Goal: Task Accomplishment & Management: Use online tool/utility

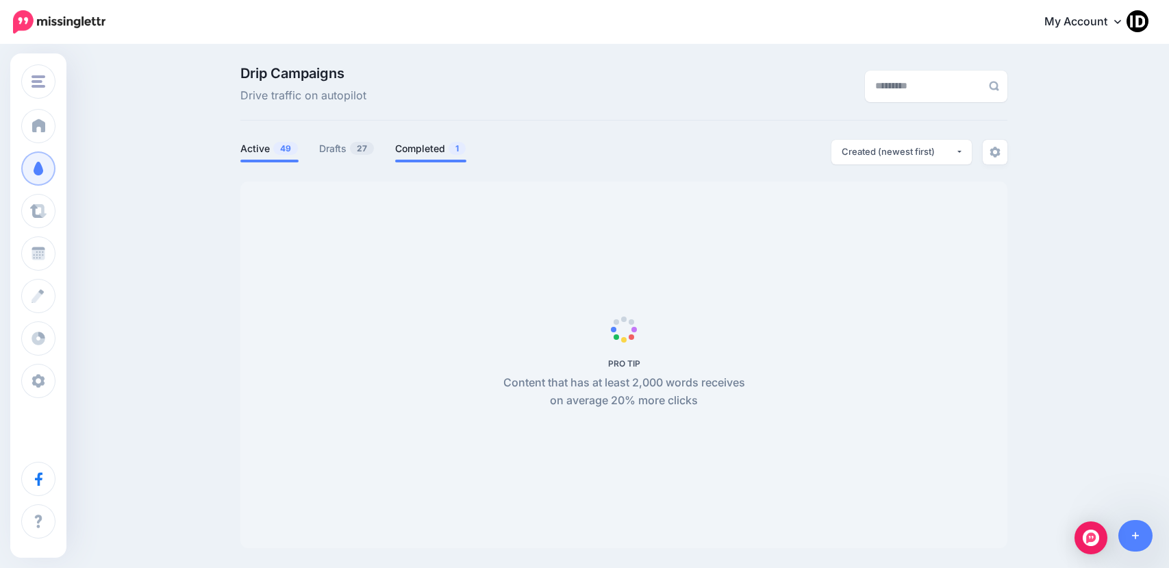
click at [437, 153] on link "Completed 1" at bounding box center [430, 148] width 71 height 16
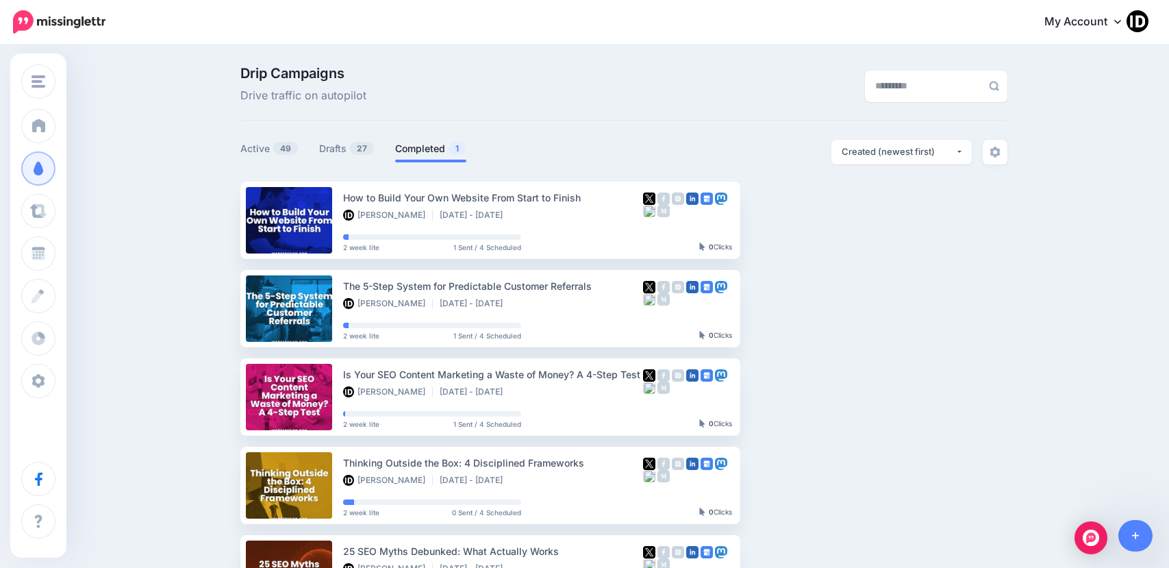
click at [412, 152] on link "Completed 1" at bounding box center [430, 148] width 71 height 16
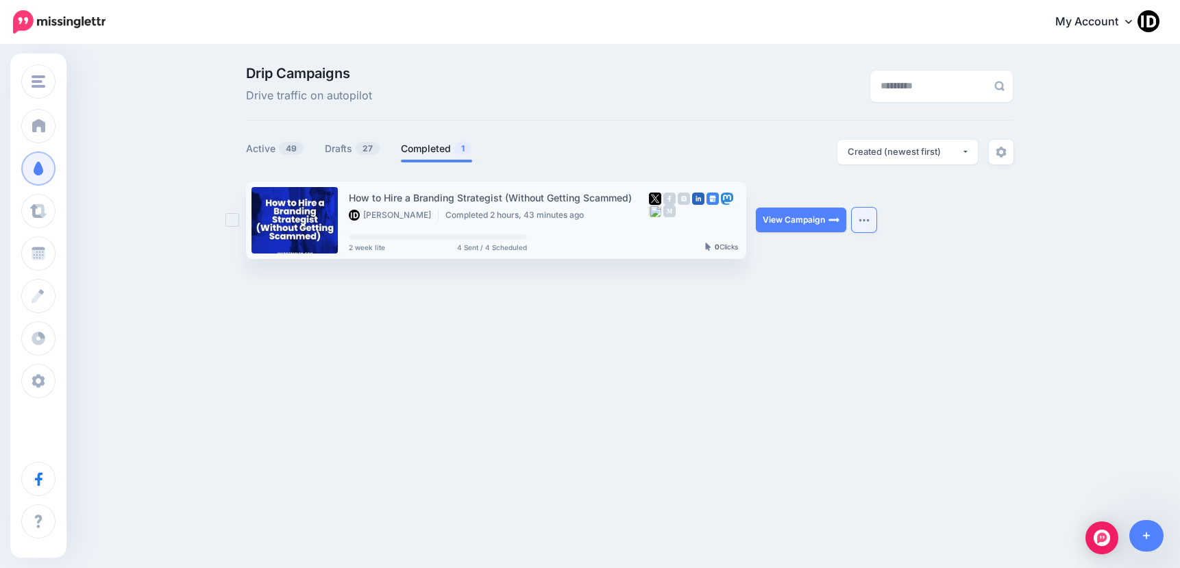
click at [867, 212] on button "button" at bounding box center [863, 220] width 25 height 25
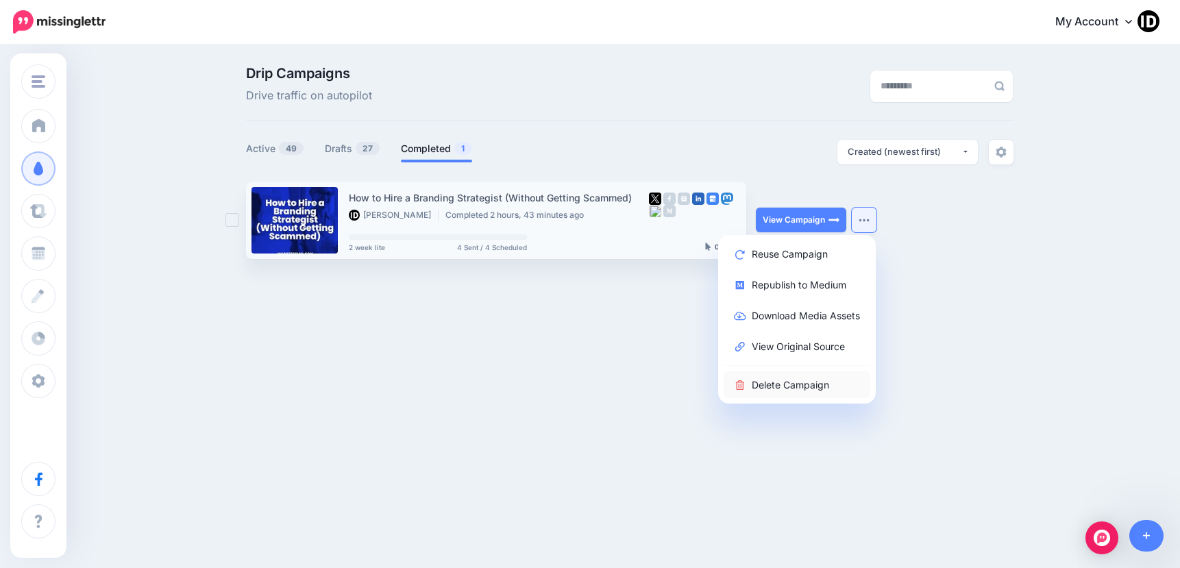
click at [800, 389] on link "Delete Campaign" at bounding box center [796, 384] width 147 height 27
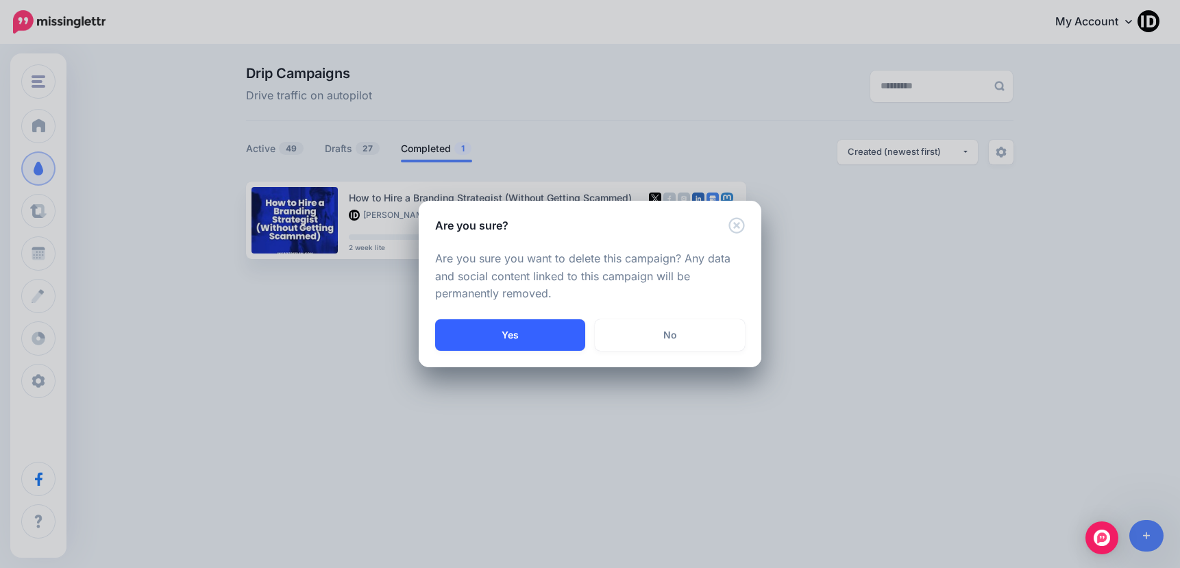
click at [505, 331] on button "Yes" at bounding box center [510, 335] width 150 height 32
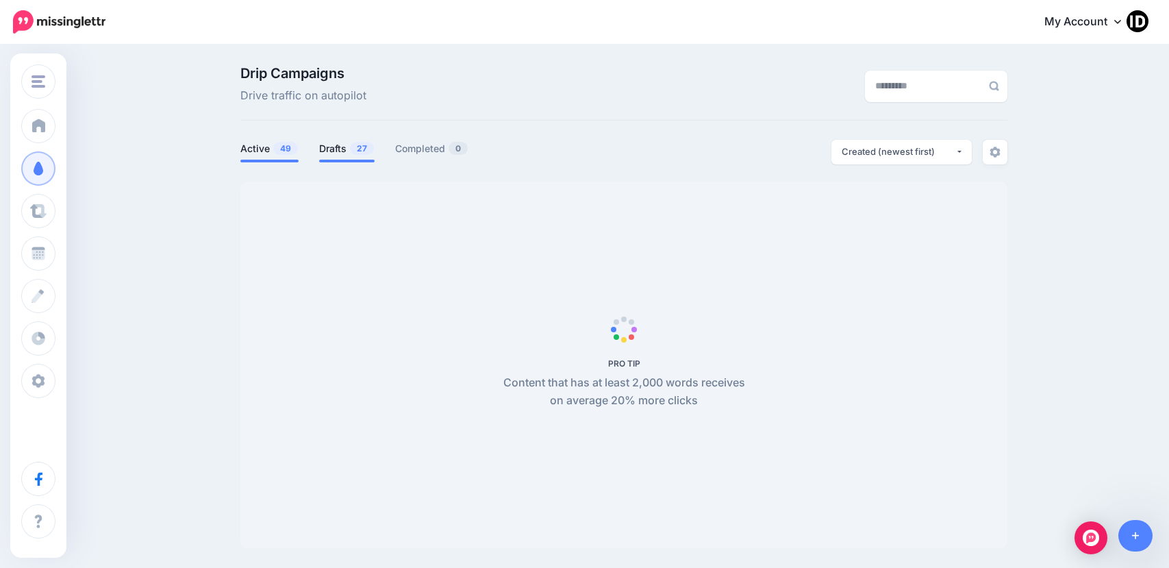
click at [332, 150] on link "Drafts 27" at bounding box center [346, 148] width 55 height 16
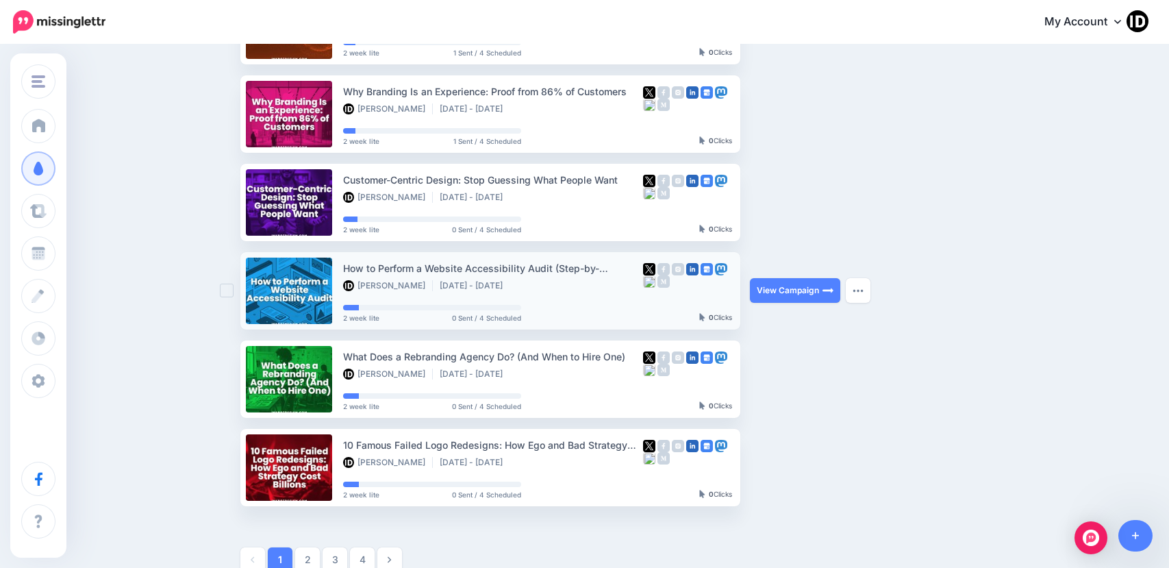
scroll to position [553, 0]
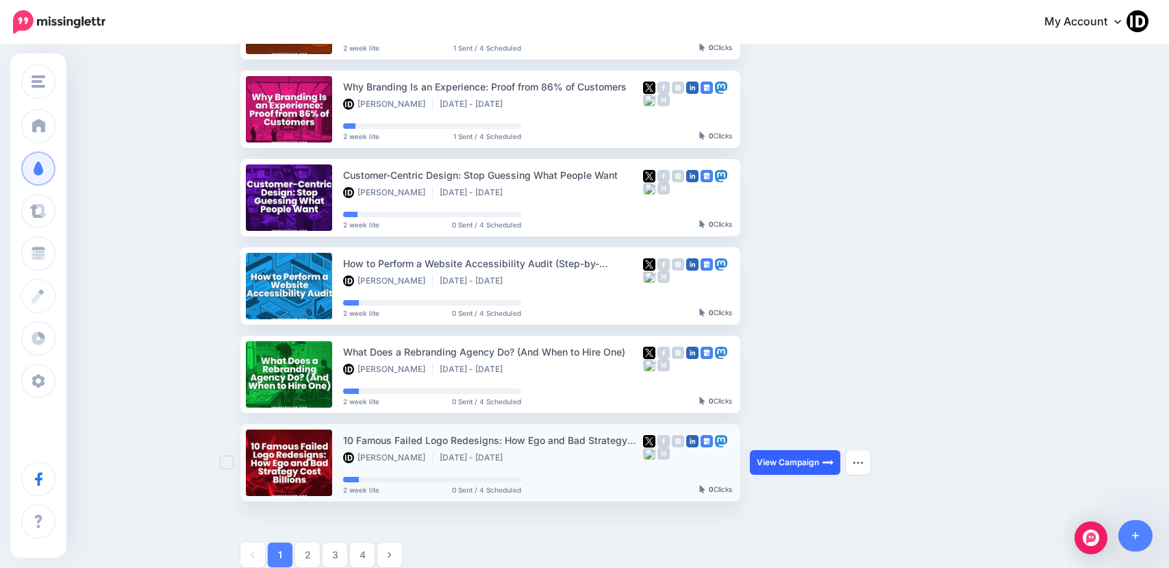
click at [774, 459] on link "View Campaign" at bounding box center [795, 462] width 90 height 25
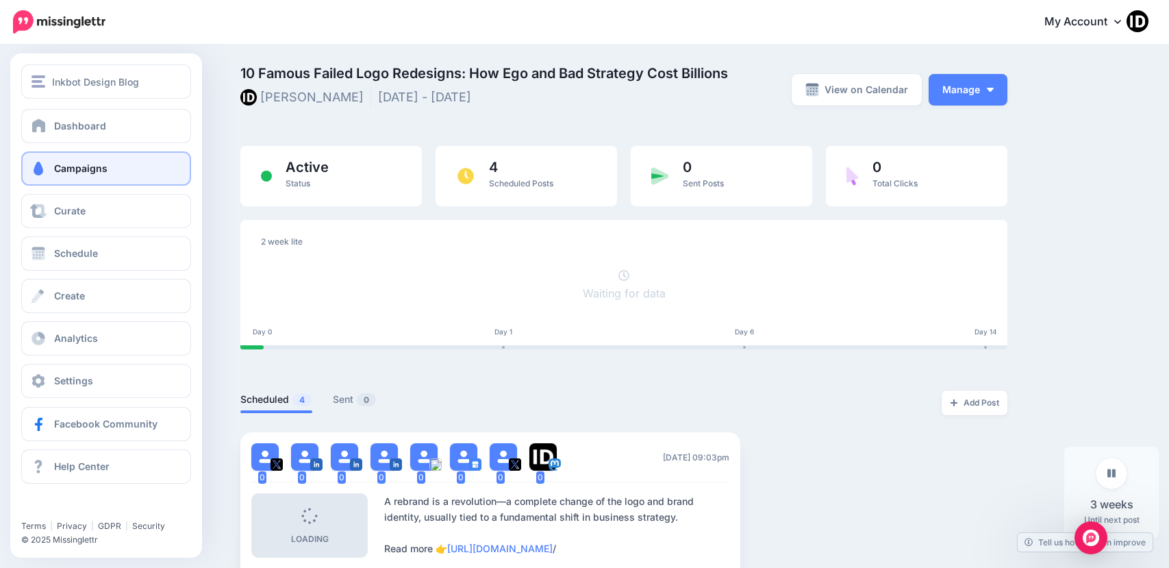
click at [40, 168] on span at bounding box center [38, 169] width 18 height 14
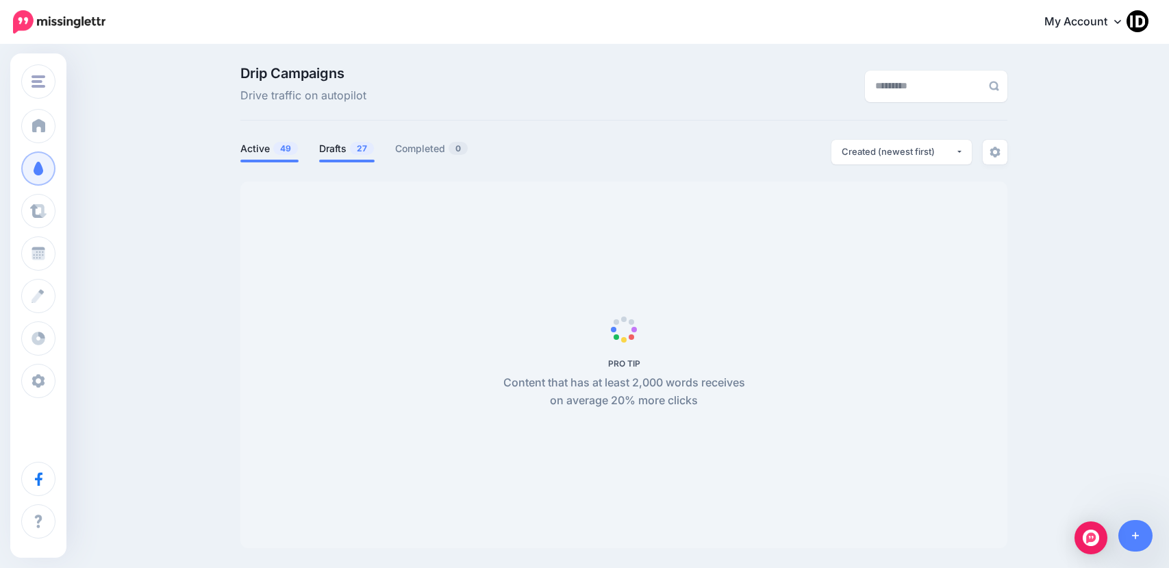
click at [358, 152] on span "27" at bounding box center [362, 148] width 24 height 13
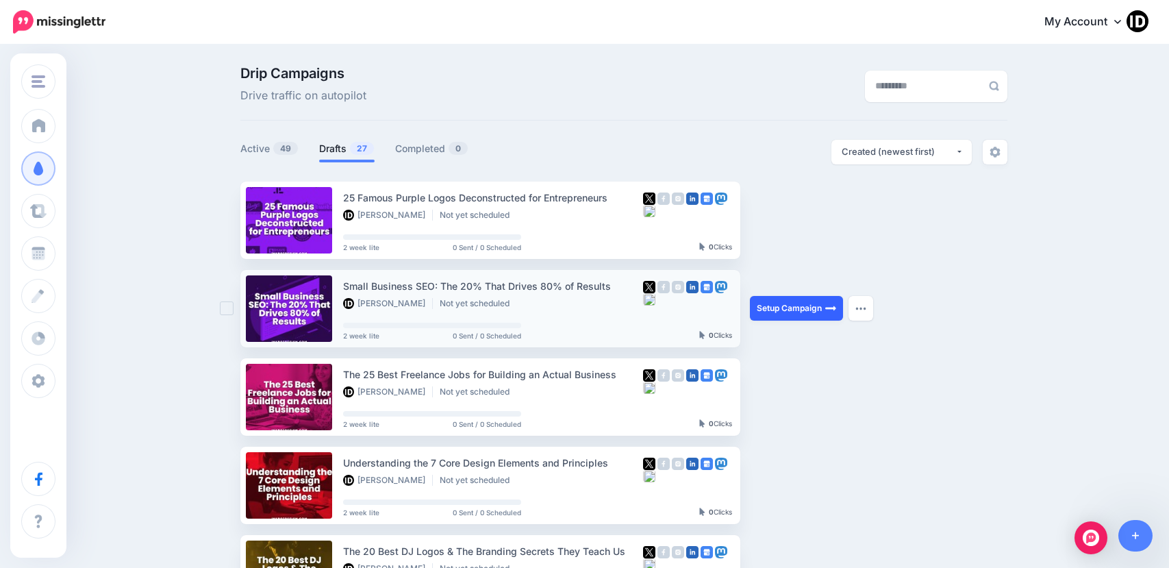
click at [784, 306] on link "Setup Campaign" at bounding box center [796, 308] width 93 height 25
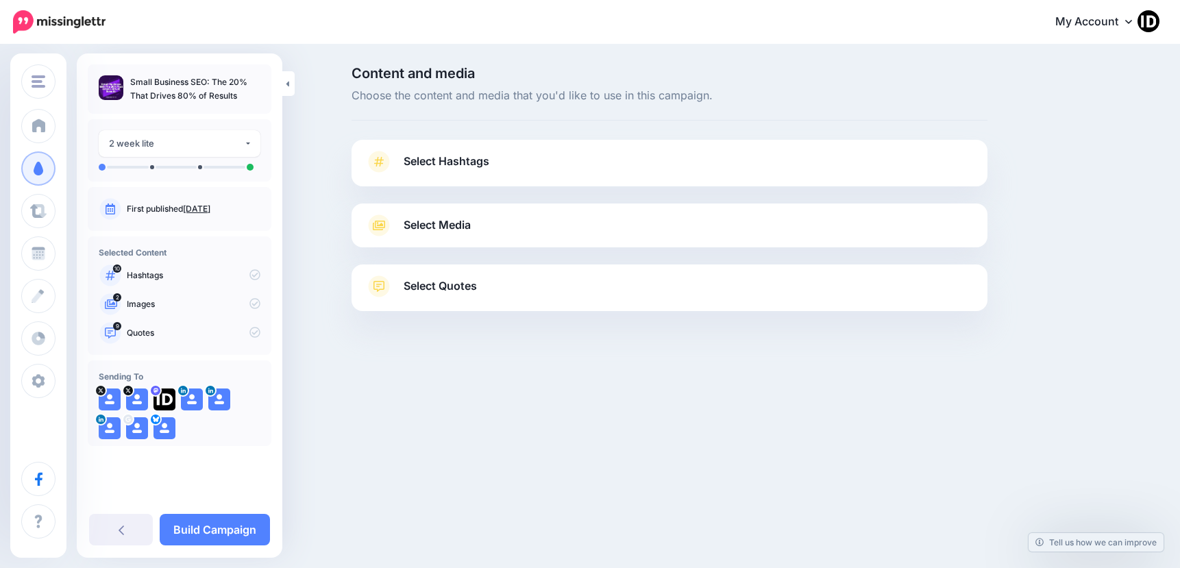
click at [465, 160] on span "Select Hashtags" at bounding box center [446, 161] width 86 height 18
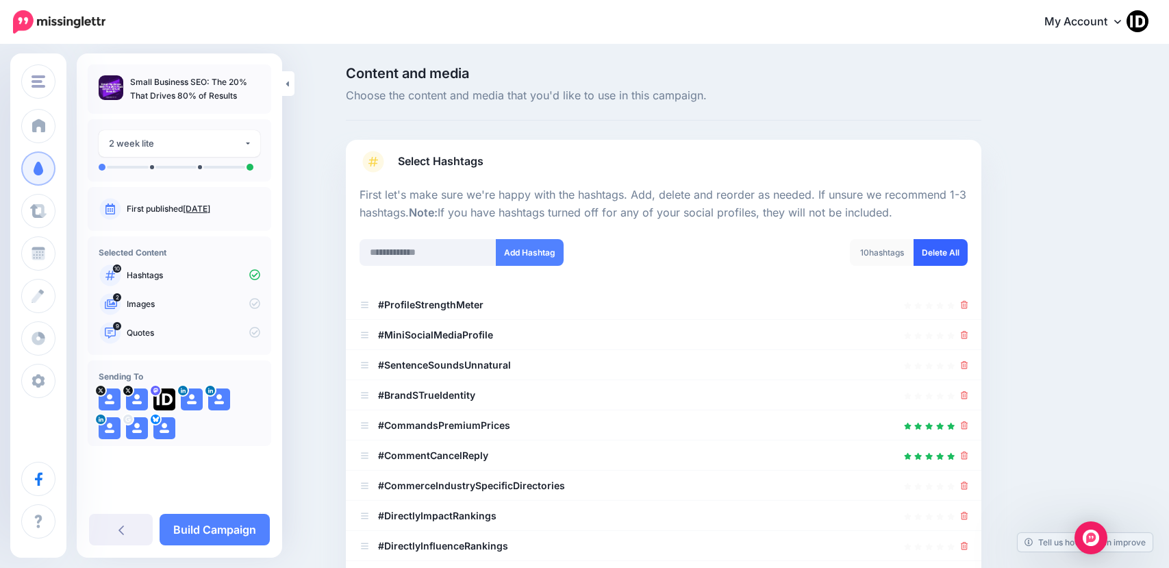
click at [926, 256] on link "Delete All" at bounding box center [941, 252] width 54 height 27
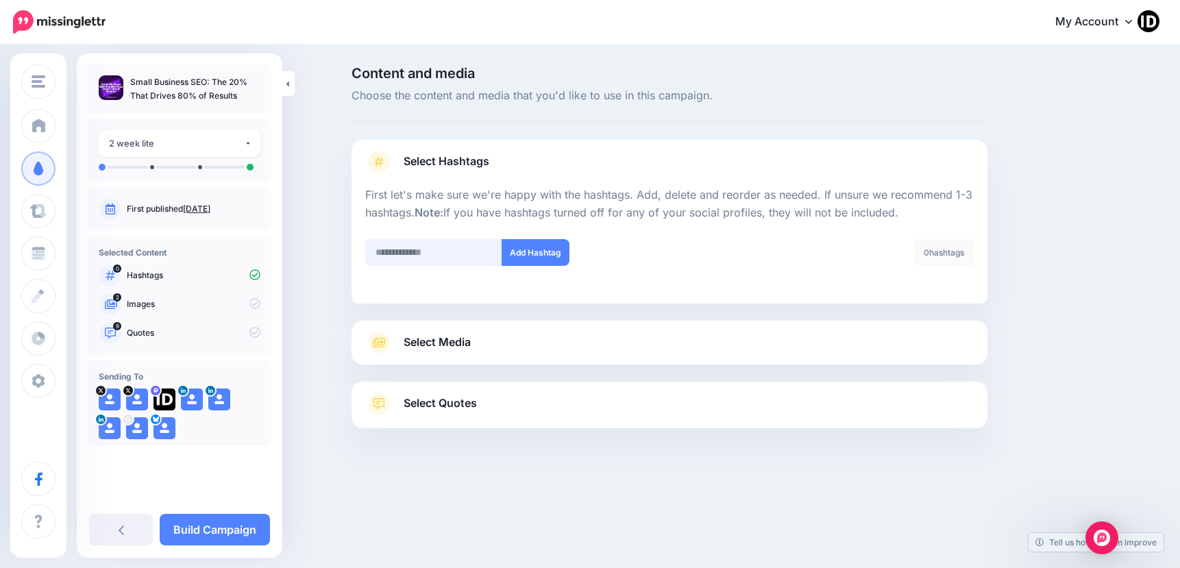
click at [410, 253] on input "text" at bounding box center [433, 252] width 137 height 27
type input "**********"
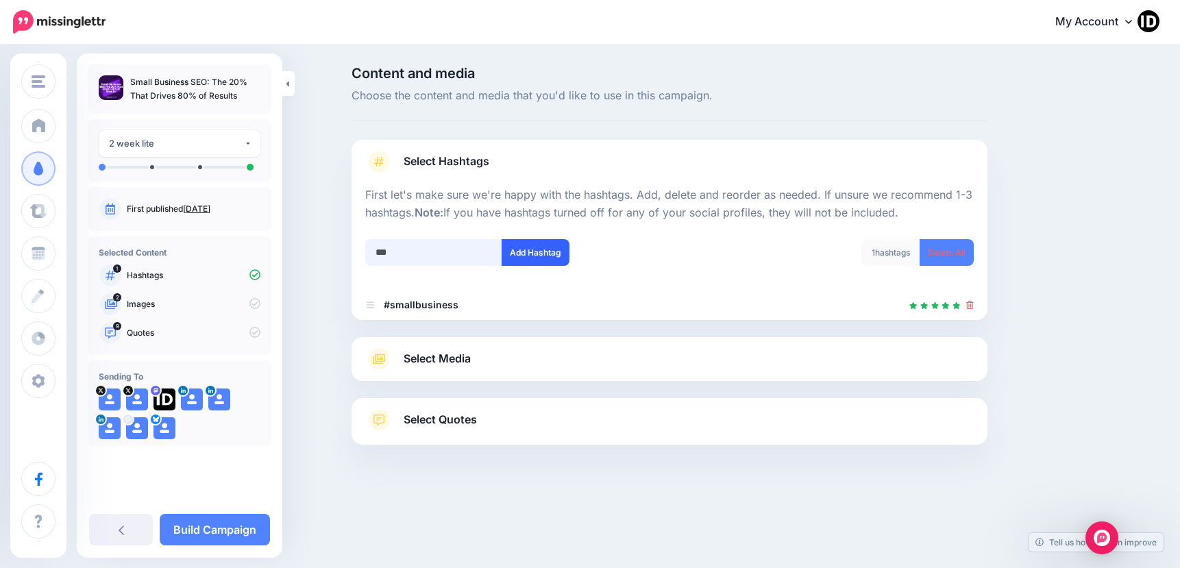
type input "***"
click at [521, 253] on button "Add Hashtag" at bounding box center [535, 252] width 68 height 27
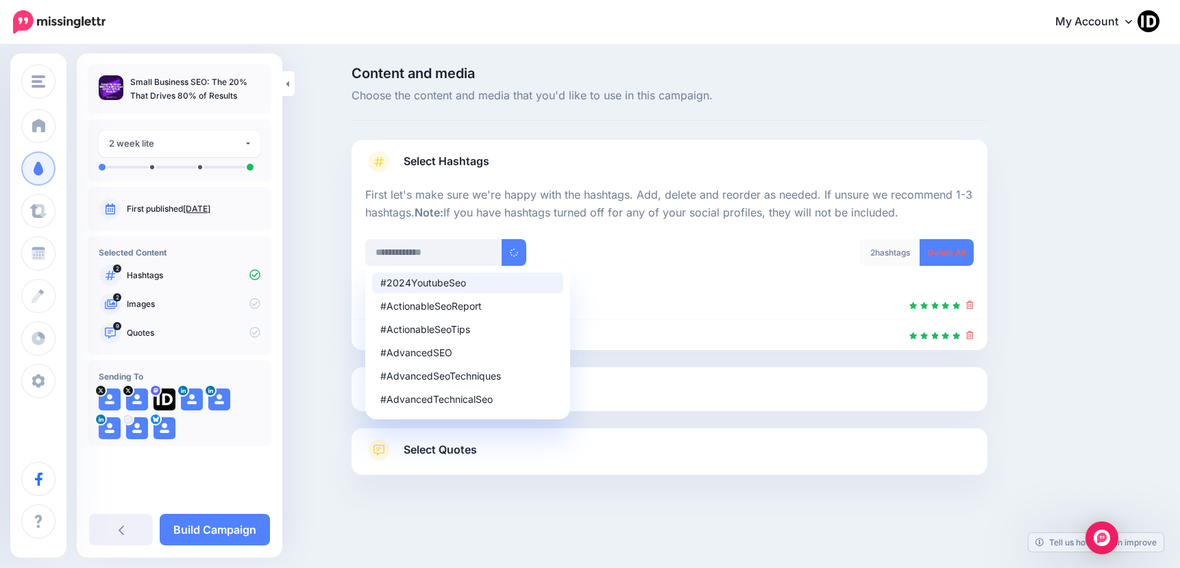
click at [460, 215] on p "First let's make sure we're happy with the hashtags. Add, delete and reorder as…" at bounding box center [669, 204] width 608 height 36
click at [610, 259] on div "#2024YoutubeSeo #ActionableSeoReport #ActionableSeoTips #AdvancedSEO #AdvancedS…" at bounding box center [512, 252] width 294 height 27
click at [606, 404] on div "Select Media Next, let's make sure we have the best media for this campaign. De…" at bounding box center [669, 389] width 636 height 44
click at [590, 395] on link "Select Media" at bounding box center [669, 389] width 608 height 22
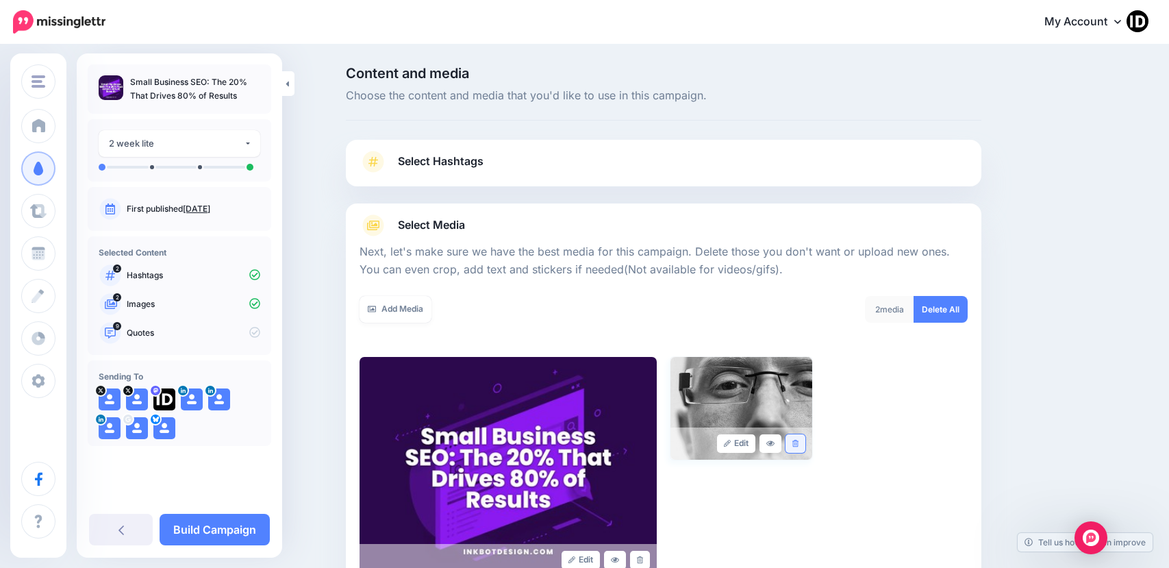
click at [805, 442] on link at bounding box center [796, 443] width 20 height 18
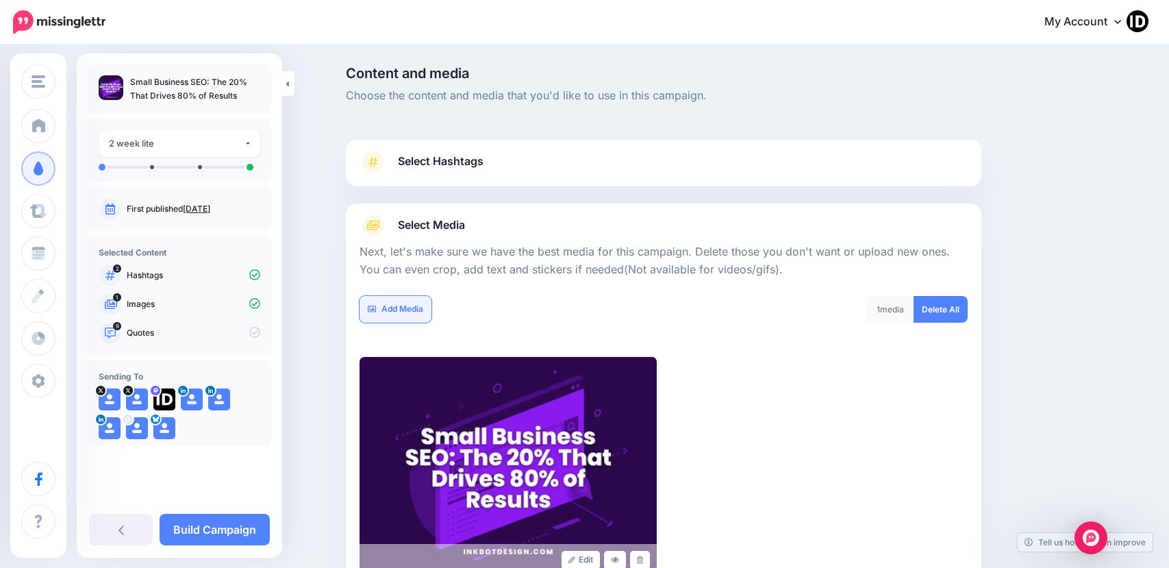
click at [432, 311] on link "Add Media" at bounding box center [396, 309] width 72 height 27
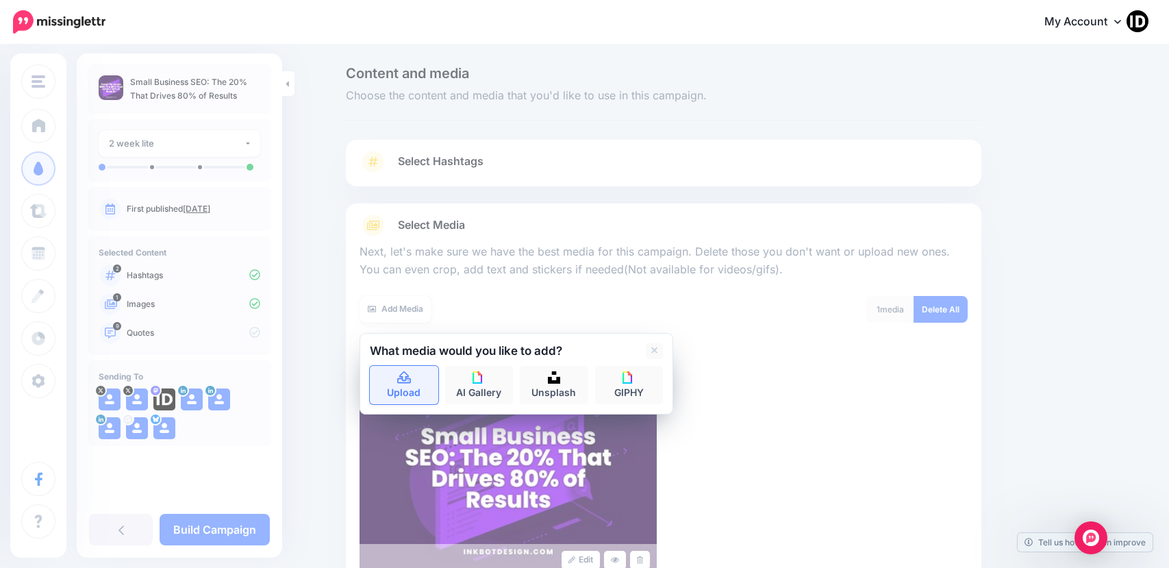
click at [416, 393] on link "Upload" at bounding box center [404, 385] width 69 height 38
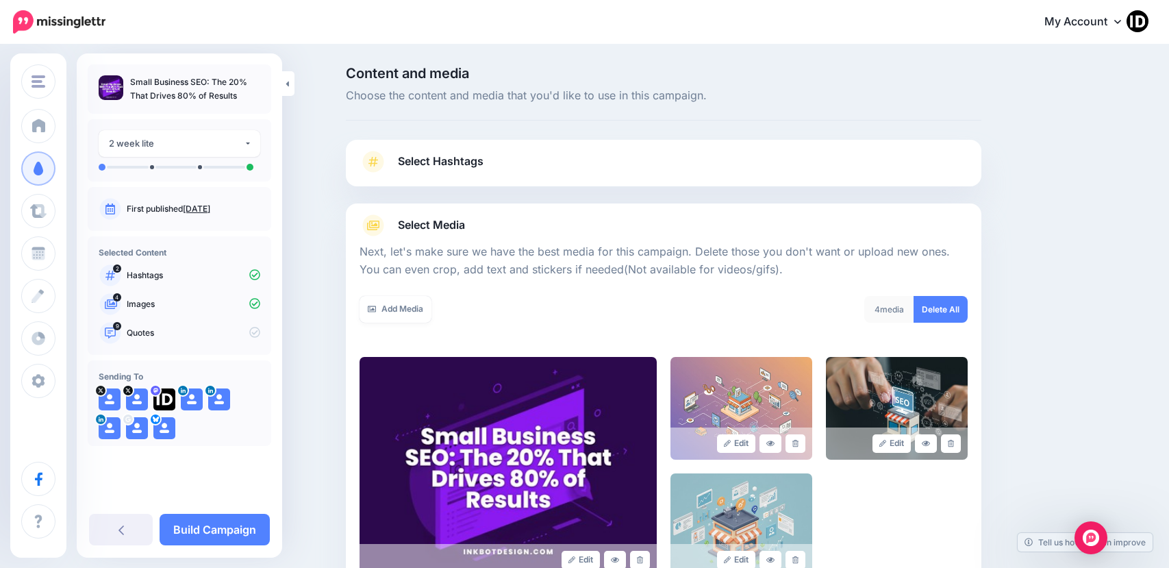
scroll to position [172, 0]
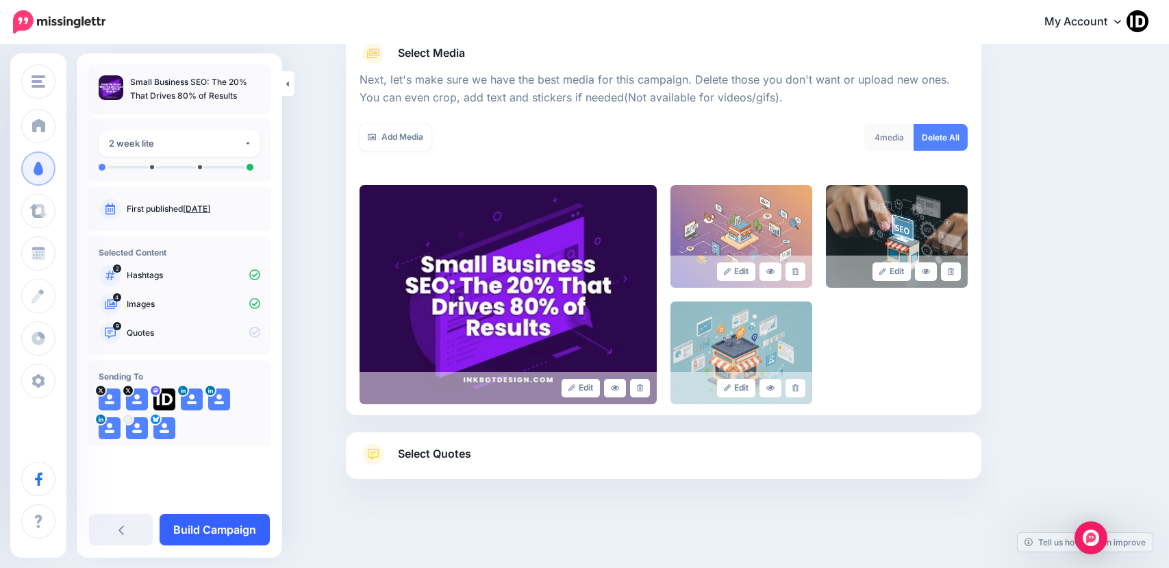
click at [217, 516] on link "Build Campaign" at bounding box center [215, 530] width 110 height 32
